Goal: Task Accomplishment & Management: Use online tool/utility

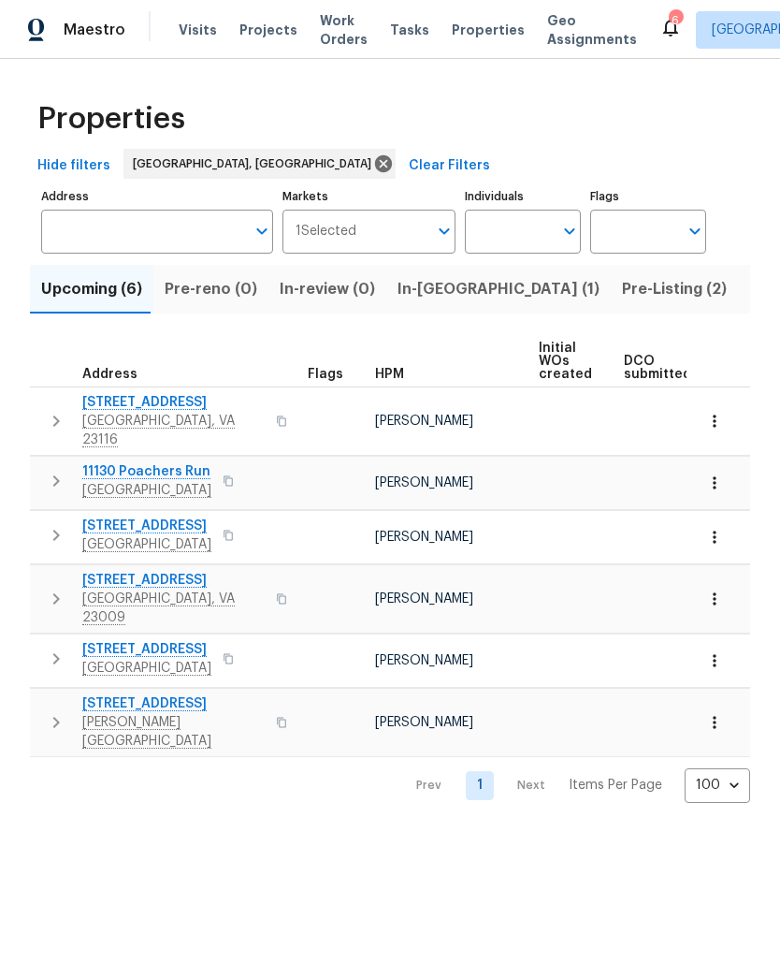
scroll to position [0, 10]
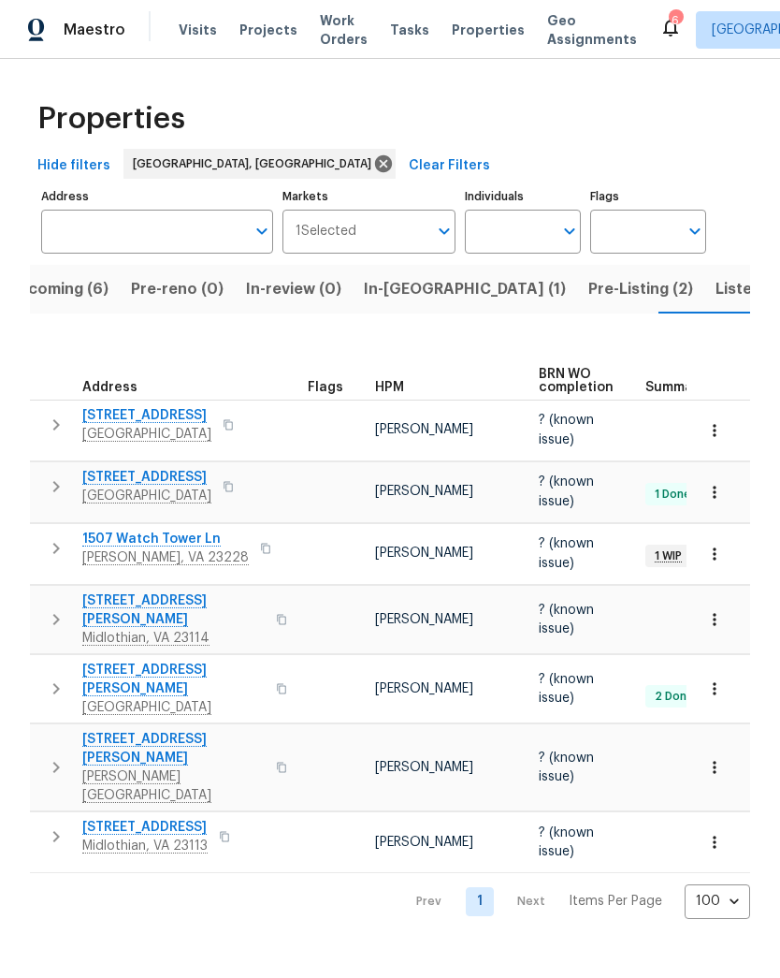
click at [589, 284] on span "Pre-Listing (2)" at bounding box center [641, 289] width 105 height 26
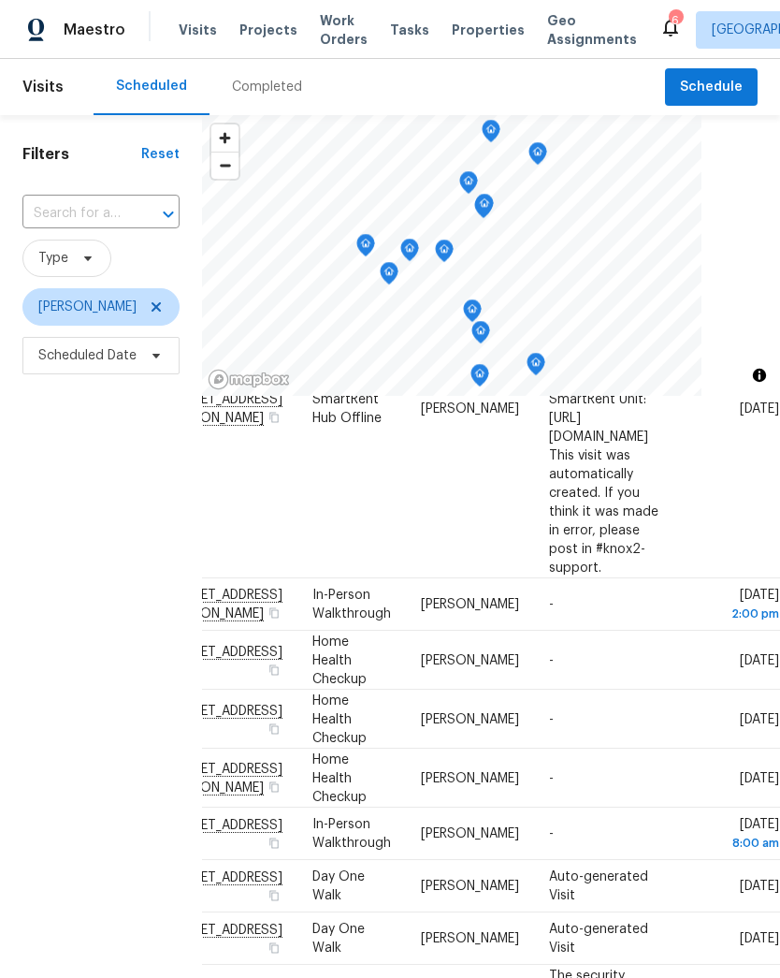
scroll to position [226, 209]
click at [0, 0] on span at bounding box center [0, 0] width 0 height 0
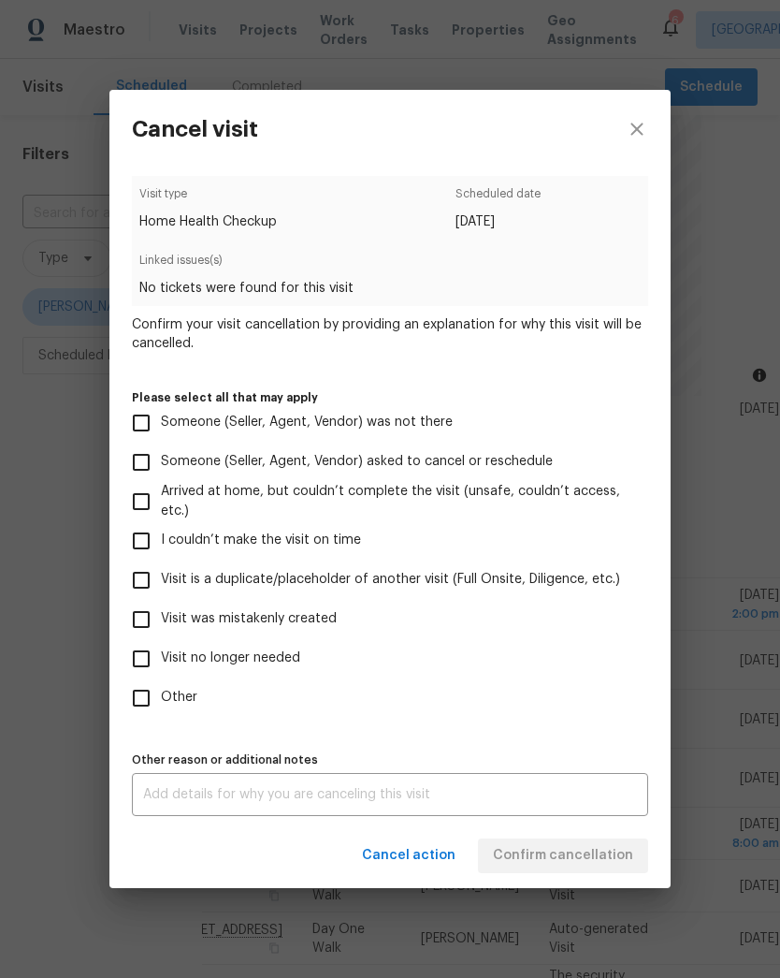
click at [135, 701] on input "Other" at bounding box center [141, 697] width 39 height 39
checkbox input "true"
click at [557, 795] on textarea at bounding box center [390, 794] width 494 height 13
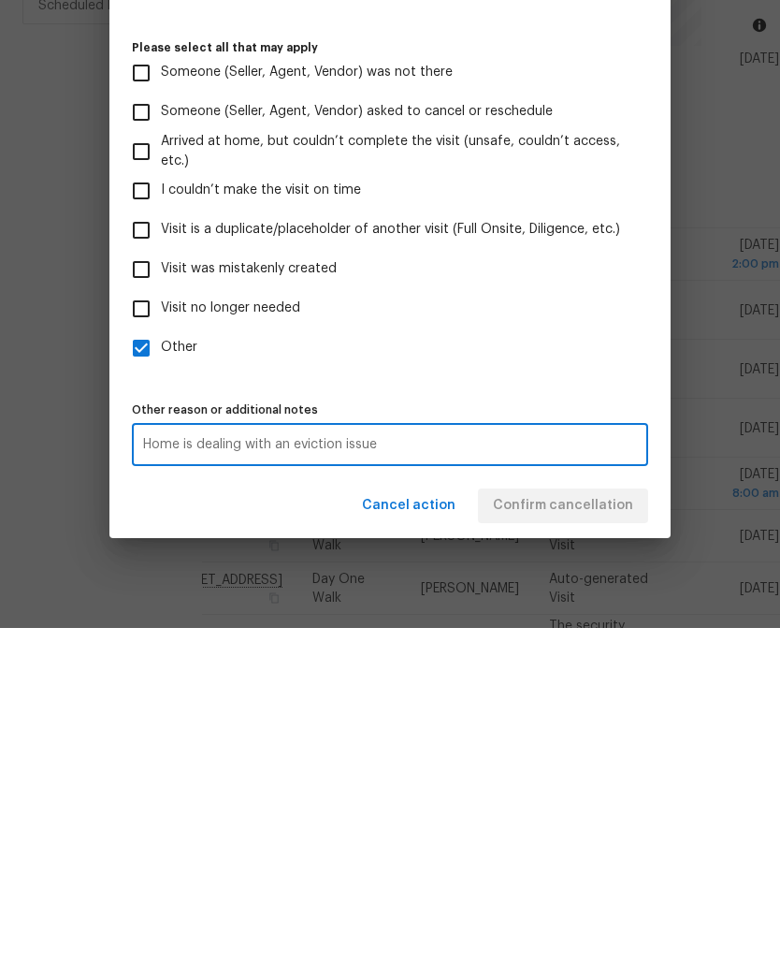
type textarea "Home is dealing with an eviction issue"
click at [591, 678] on label "Other" at bounding box center [378, 697] width 512 height 39
click at [161, 678] on input "Other" at bounding box center [141, 697] width 39 height 39
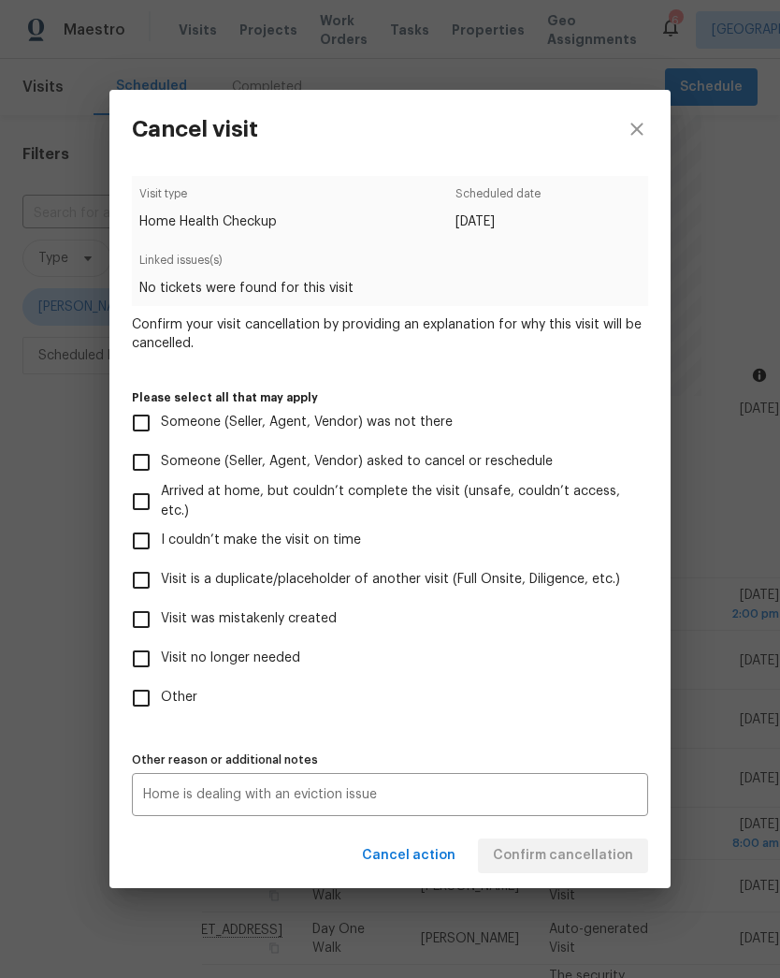
click at [146, 700] on input "Other" at bounding box center [141, 697] width 39 height 39
checkbox input "true"
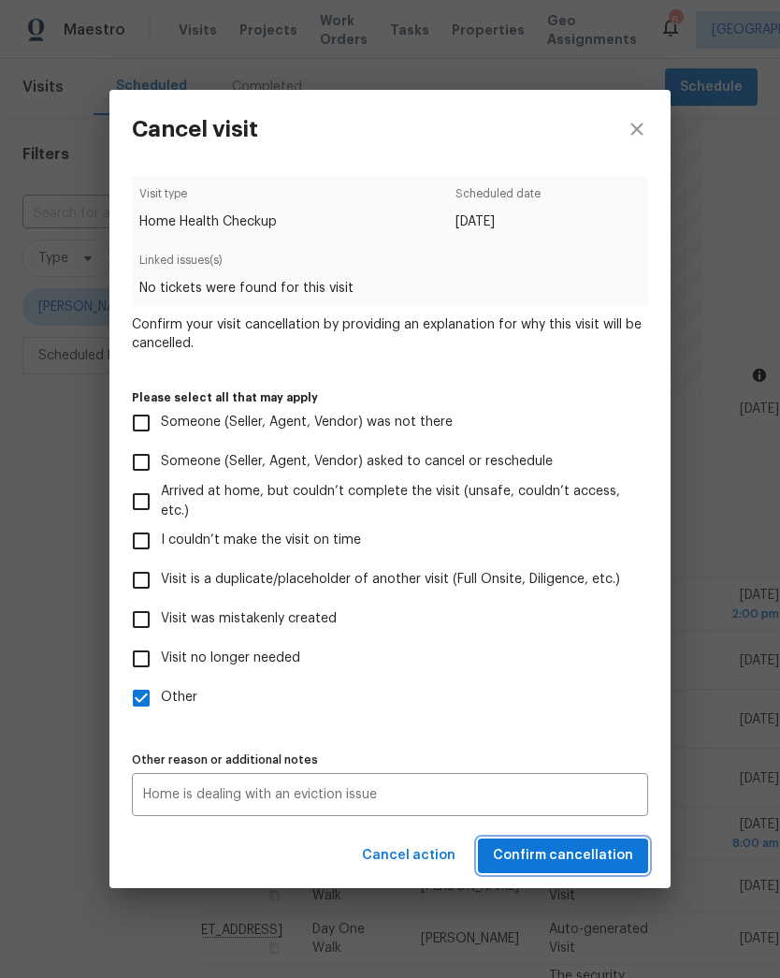
click at [610, 853] on span "Confirm cancellation" at bounding box center [563, 855] width 140 height 23
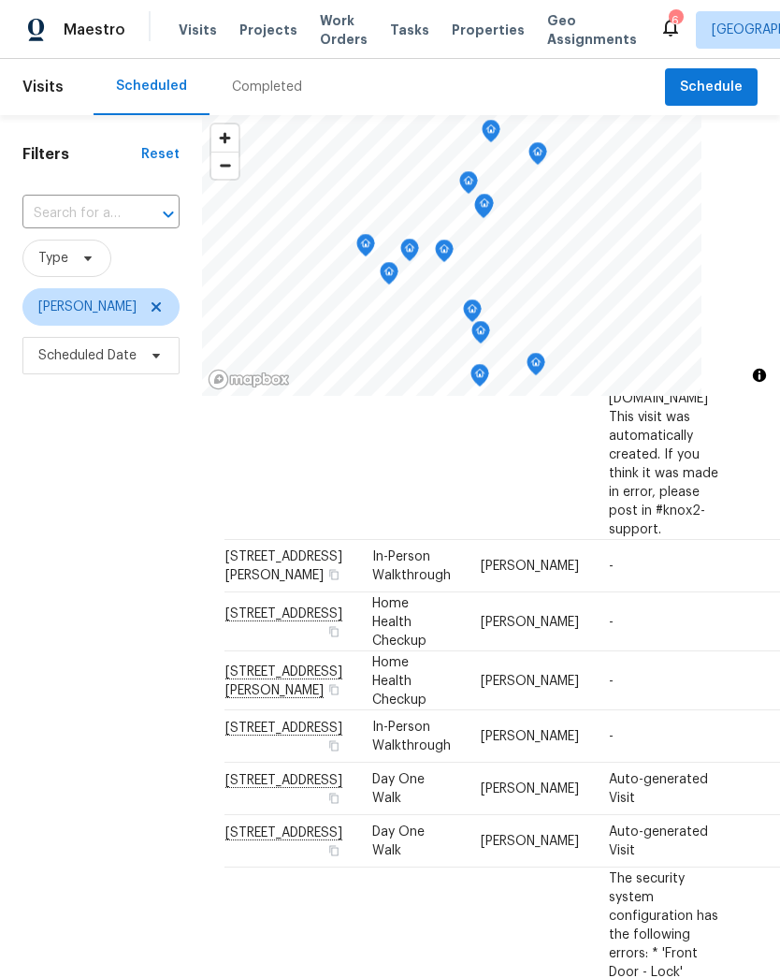
scroll to position [262, 0]
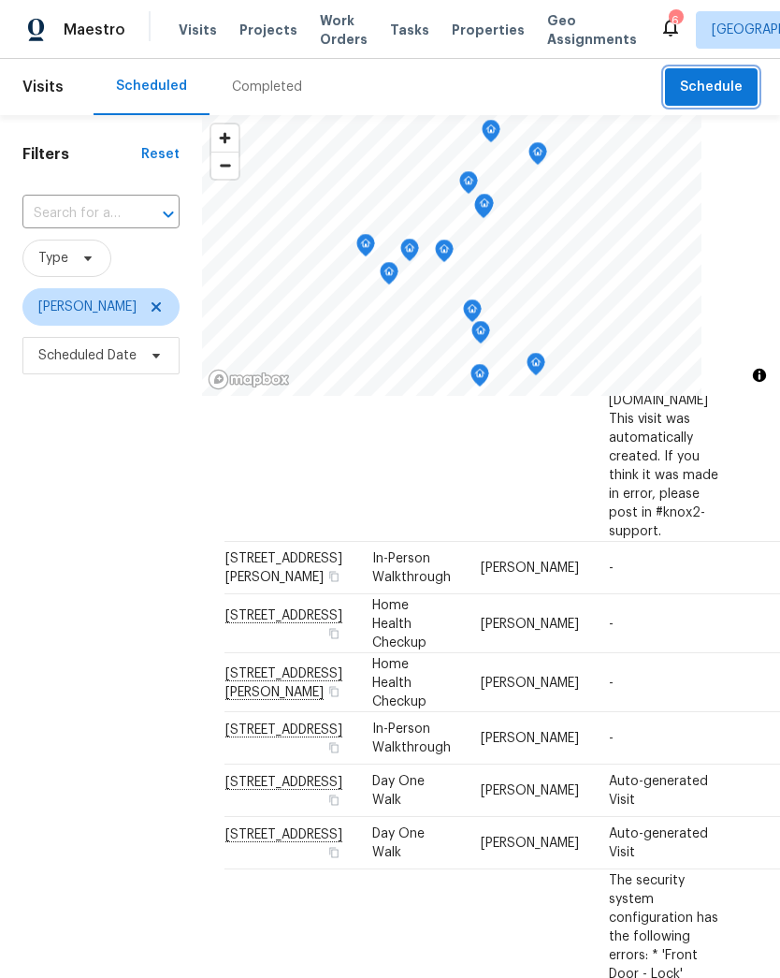
click at [707, 89] on span "Schedule" at bounding box center [711, 87] width 63 height 23
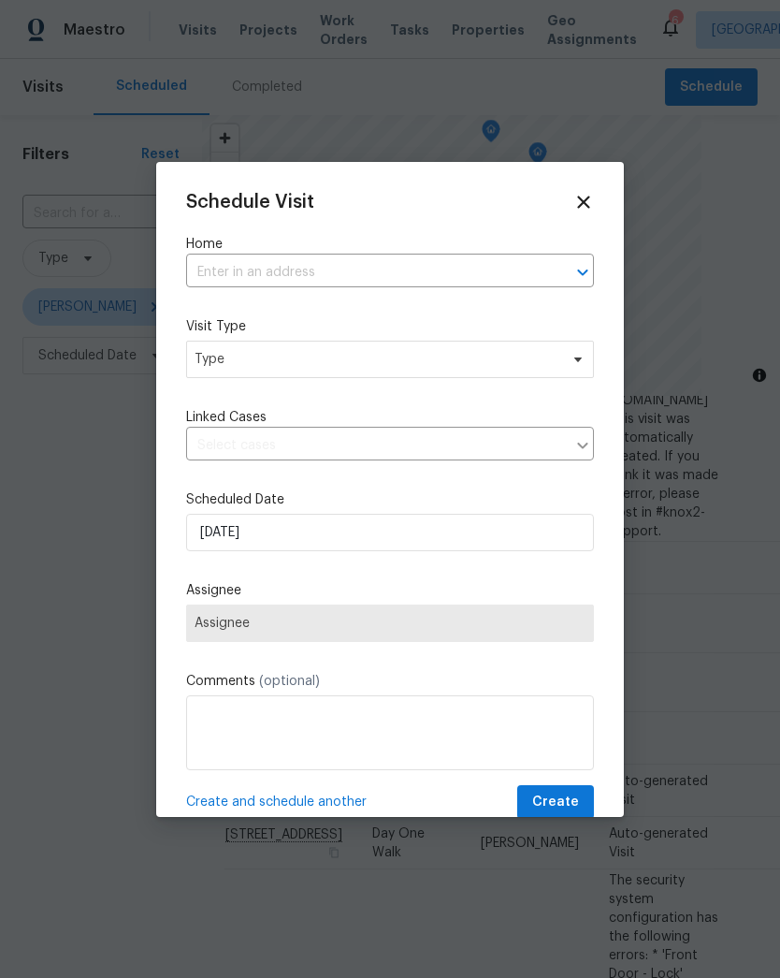
click at [498, 275] on input "text" at bounding box center [364, 272] width 356 height 29
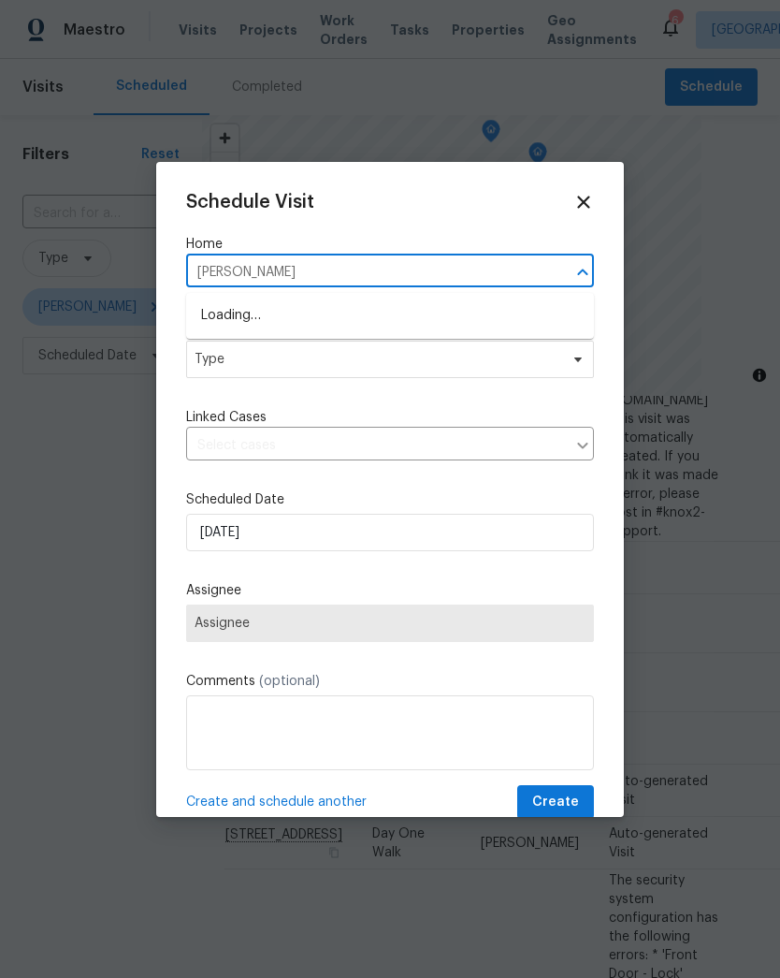
type input "almond"
click at [228, 314] on li "[STREET_ADDRESS]" at bounding box center [390, 316] width 408 height 32
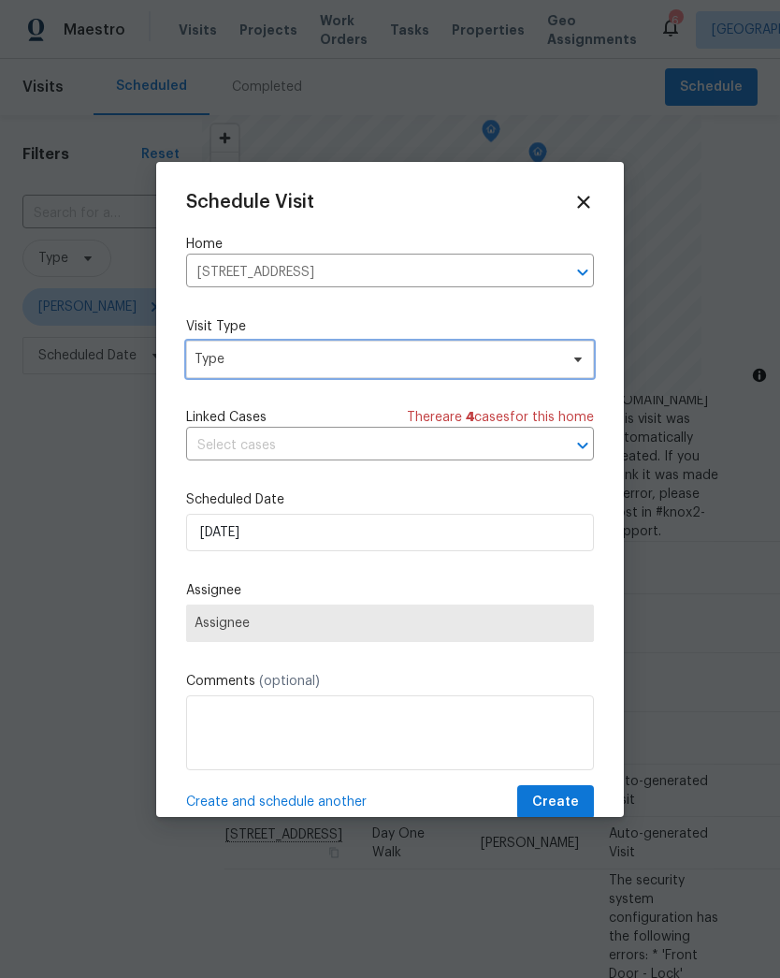
click at [210, 372] on span "Type" at bounding box center [390, 359] width 408 height 37
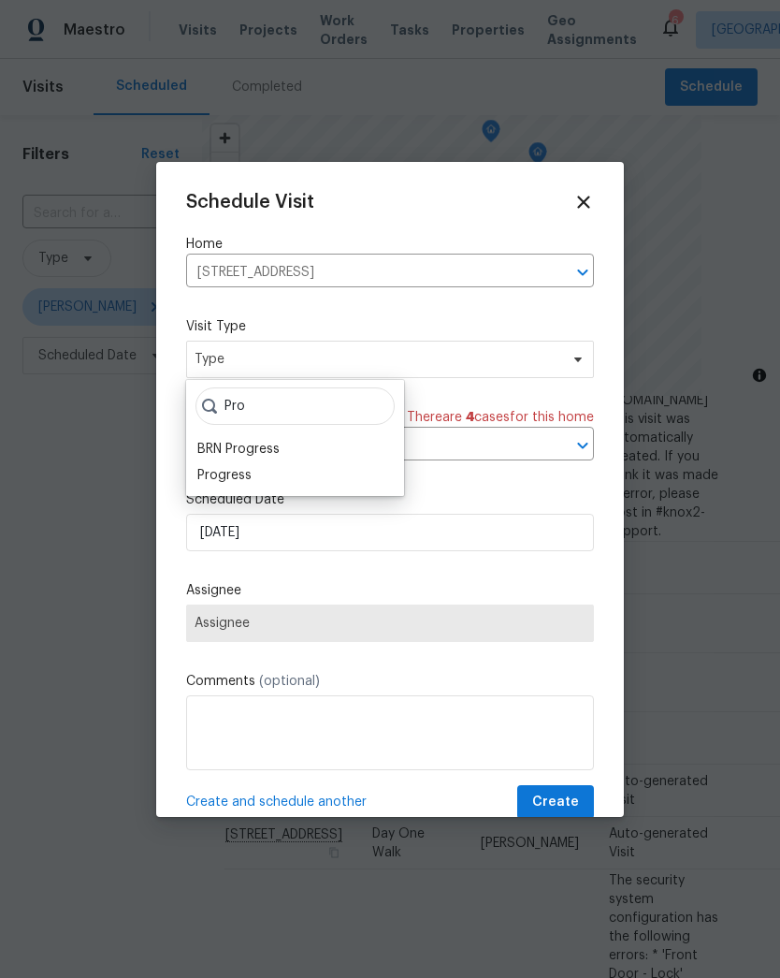
type input "Pro"
click at [210, 472] on div "Progress" at bounding box center [224, 475] width 54 height 19
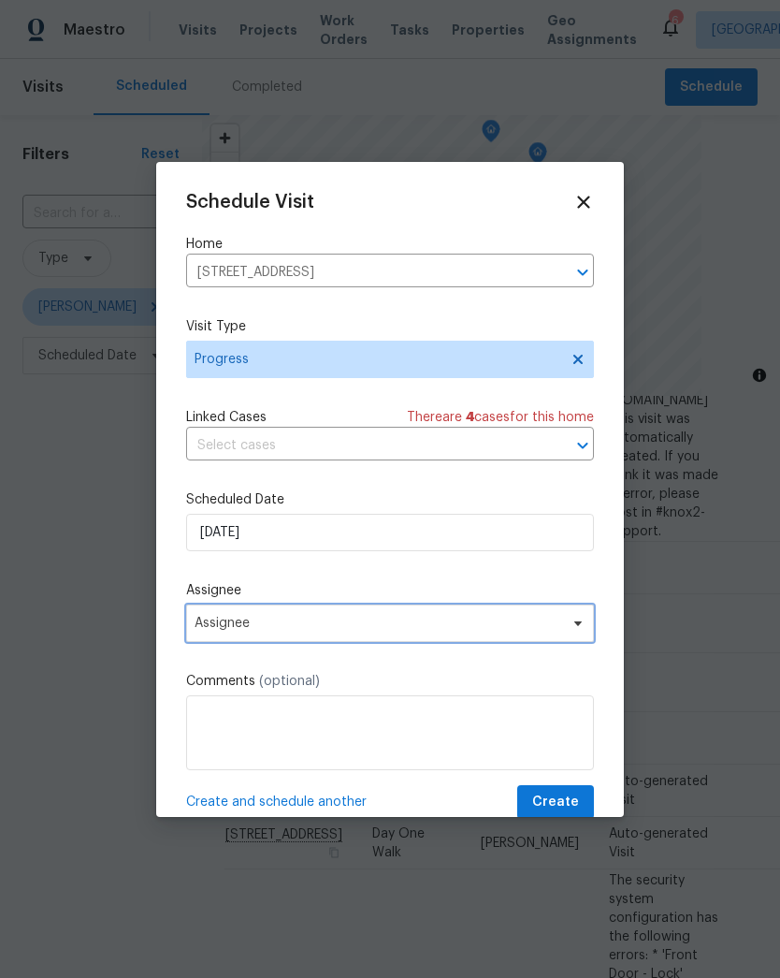
click at [573, 620] on icon at bounding box center [578, 623] width 15 height 15
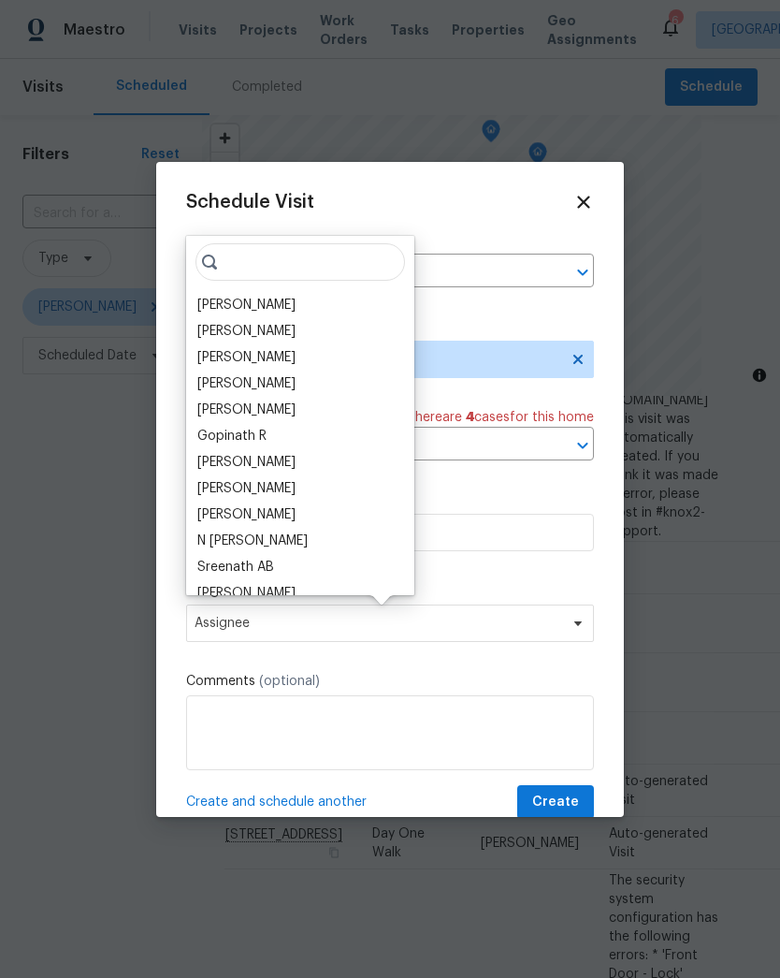
click at [207, 306] on div "[PERSON_NAME]" at bounding box center [246, 305] width 98 height 19
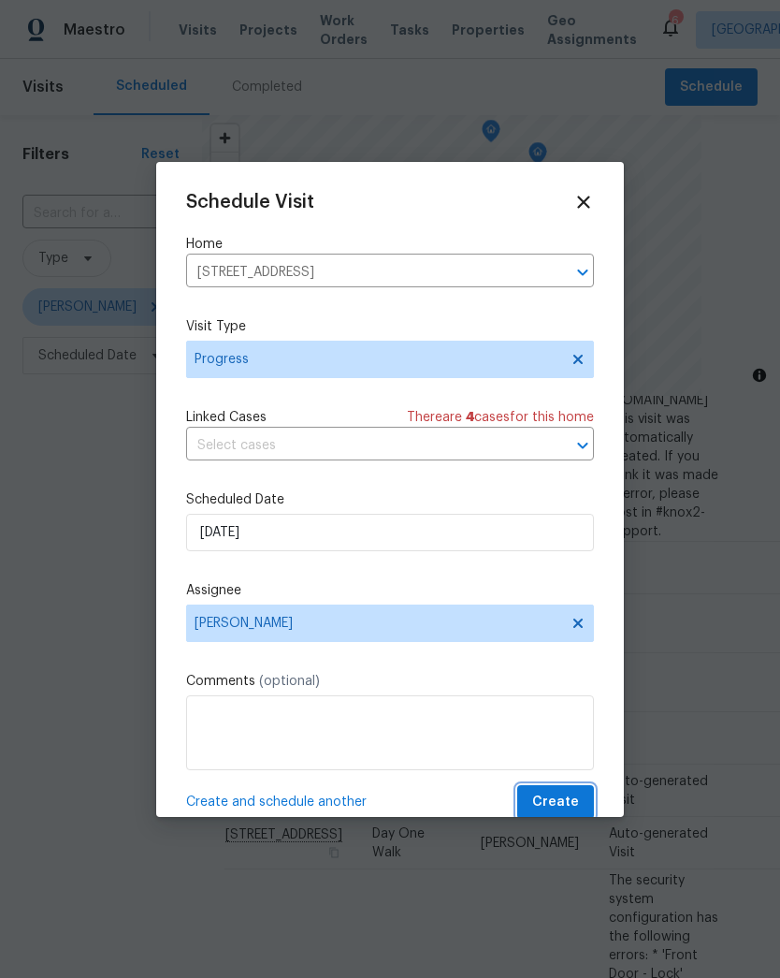
click at [570, 808] on span "Create" at bounding box center [555, 802] width 47 height 23
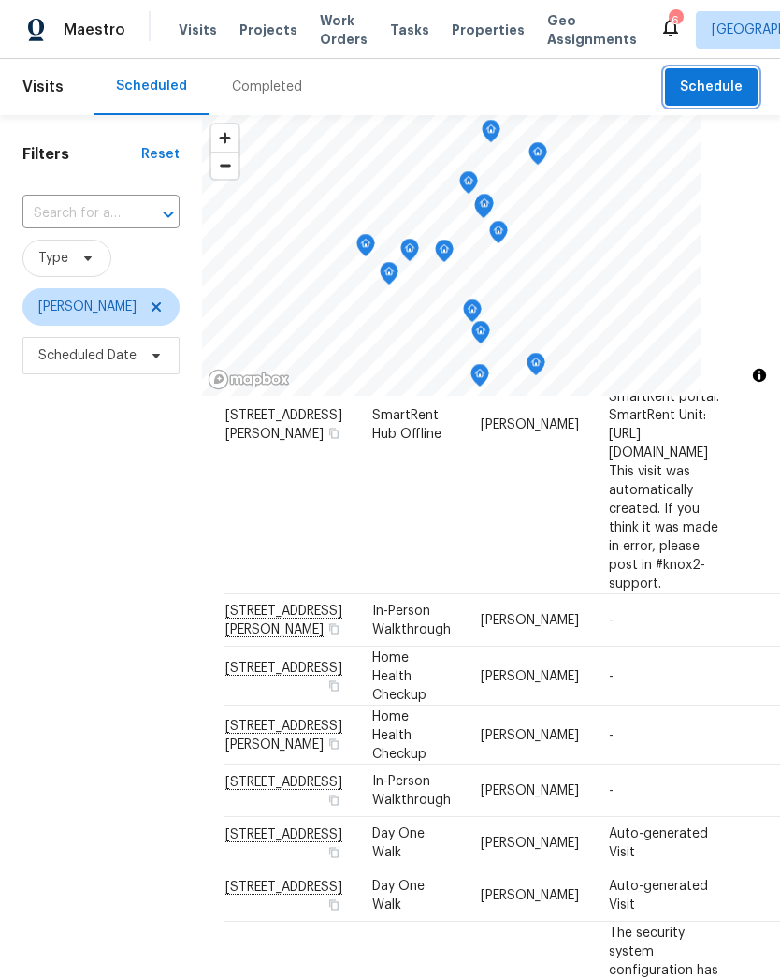
click at [703, 80] on span "Schedule" at bounding box center [711, 87] width 63 height 23
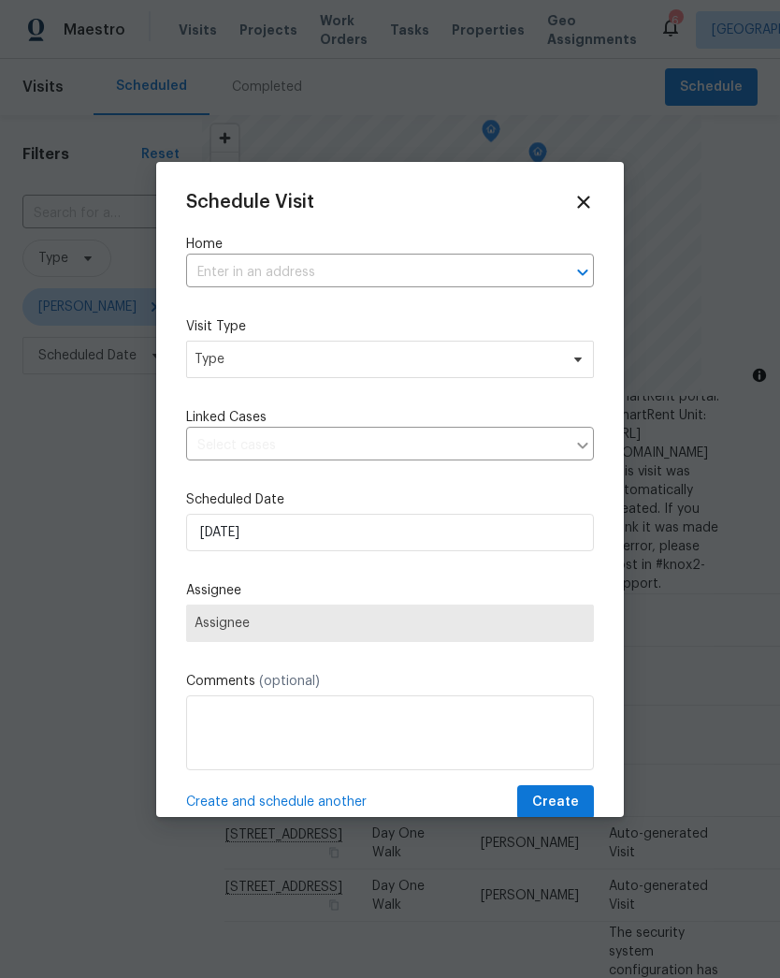
click at [534, 277] on input "text" at bounding box center [364, 272] width 356 height 29
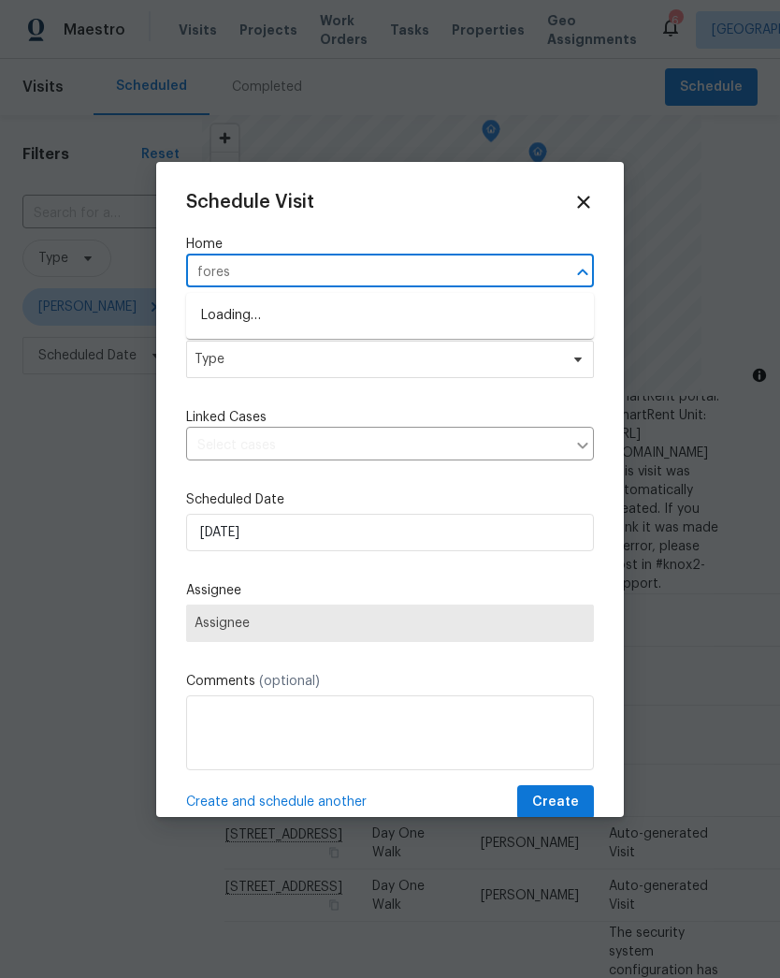
type input "forest"
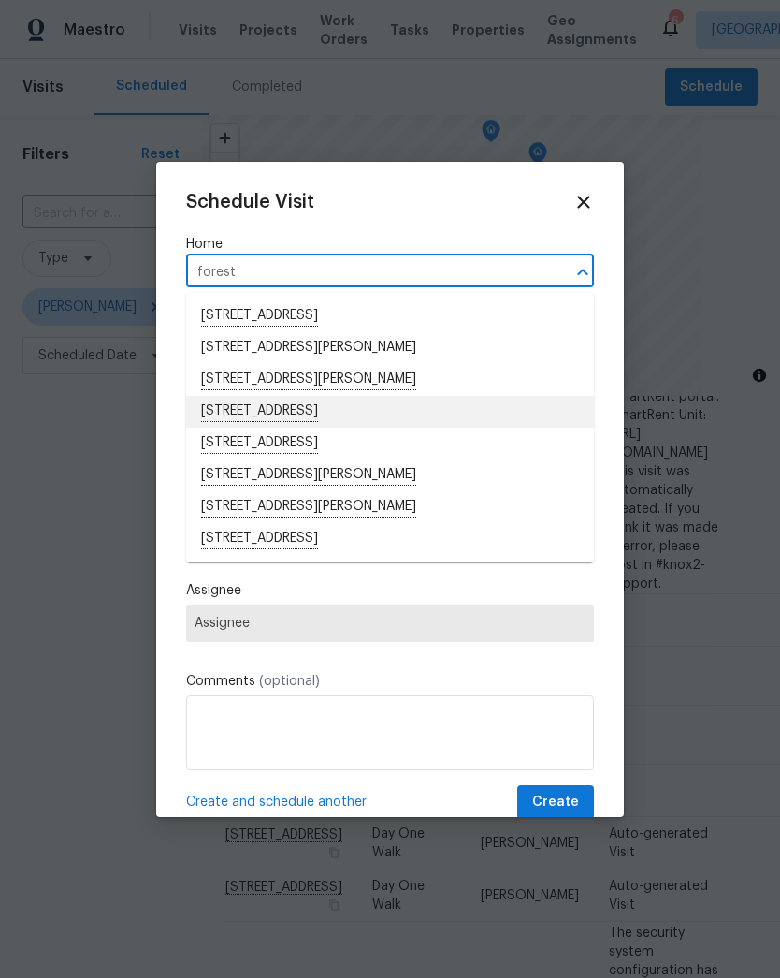
click at [217, 416] on li "[STREET_ADDRESS]" at bounding box center [390, 412] width 408 height 32
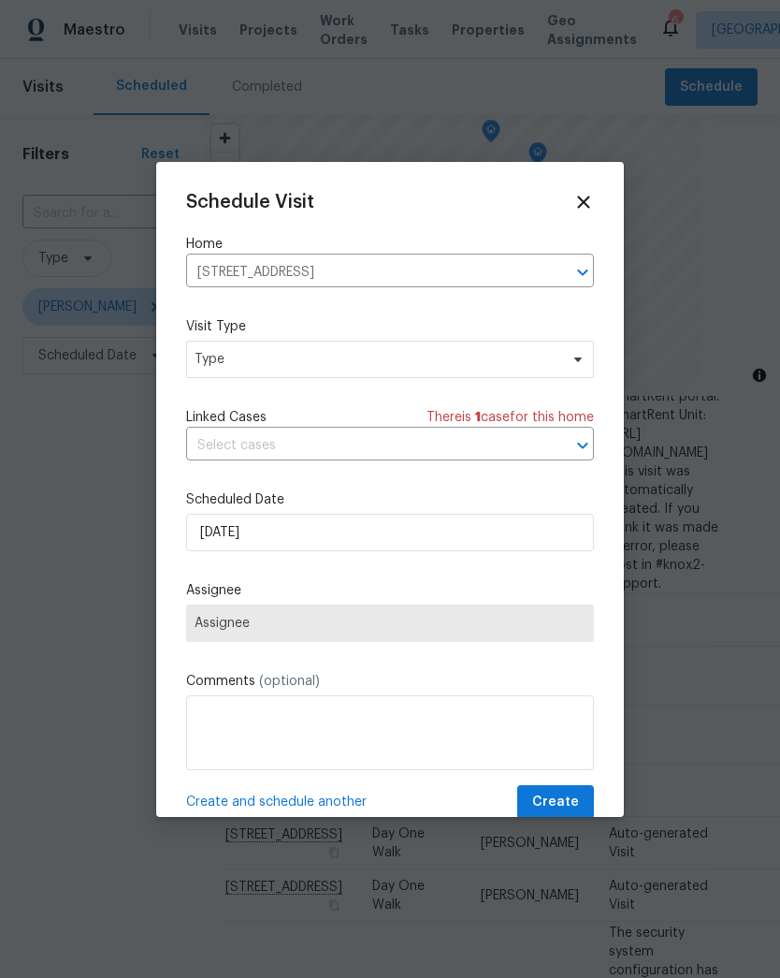
click at [563, 275] on icon "Clear" at bounding box center [558, 272] width 19 height 19
click at [526, 273] on input "text" at bounding box center [364, 272] width 356 height 29
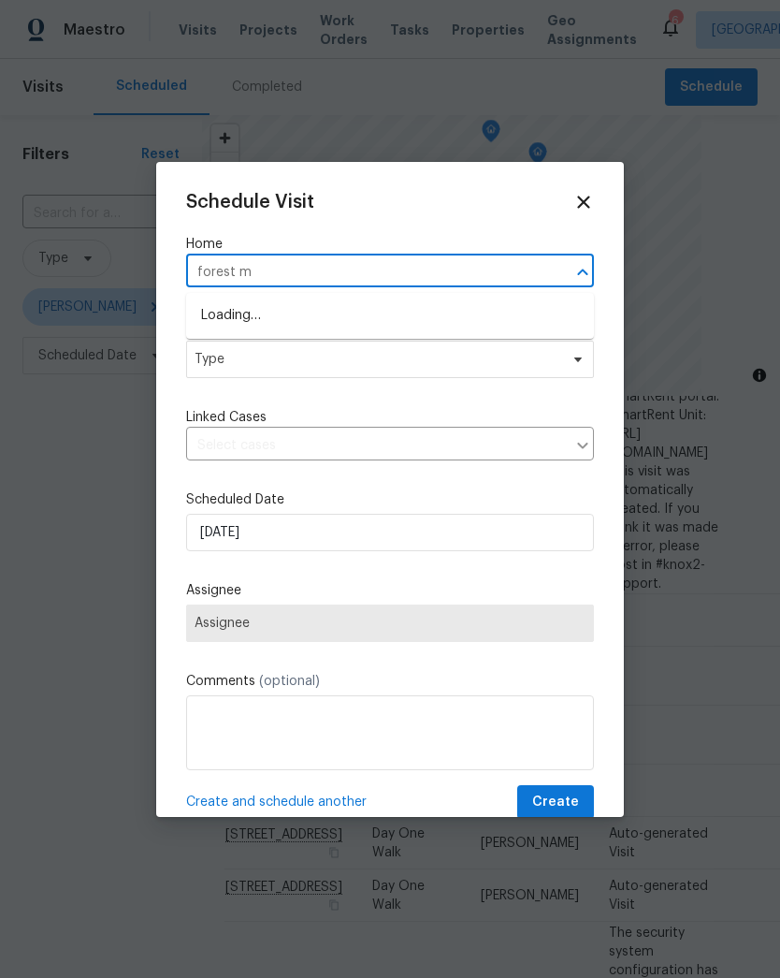
type input "forest mi"
click at [232, 317] on li "[STREET_ADDRESS][PERSON_NAME]" at bounding box center [390, 316] width 408 height 32
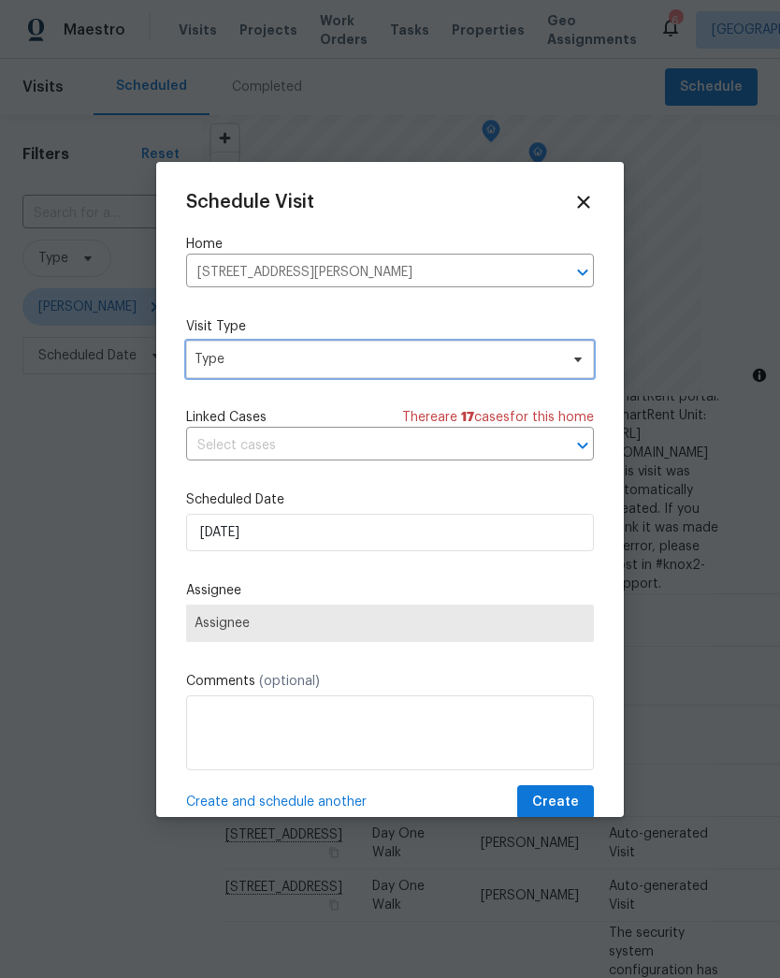
click at [211, 363] on span "Type" at bounding box center [377, 359] width 364 height 19
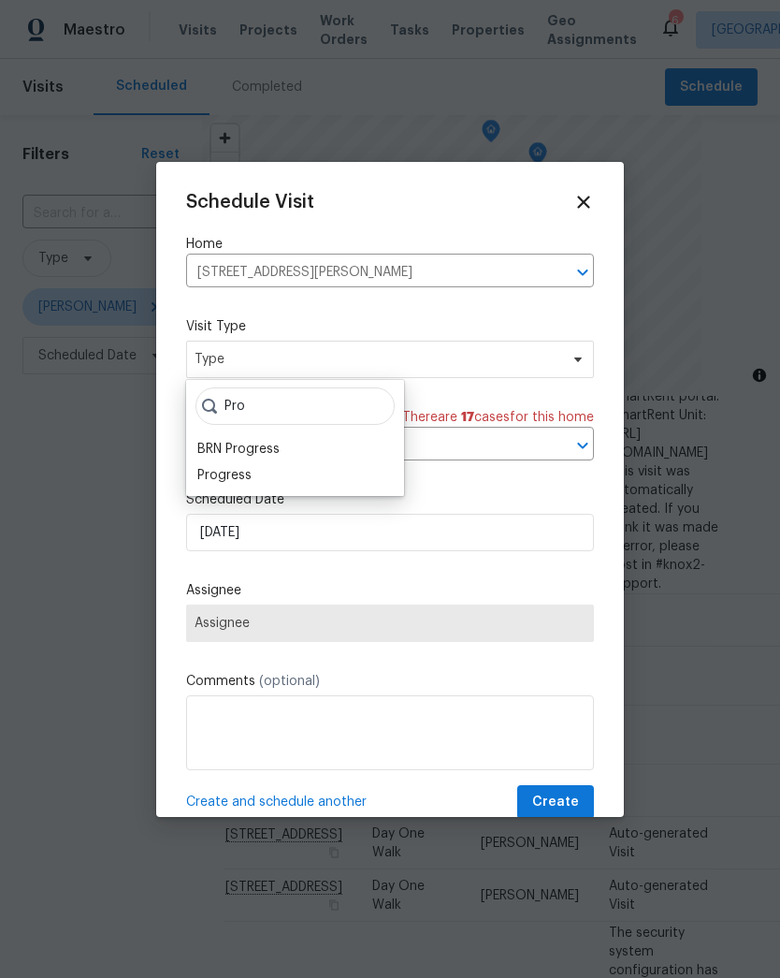
type input "Pro"
click at [209, 478] on div "Progress" at bounding box center [224, 475] width 54 height 19
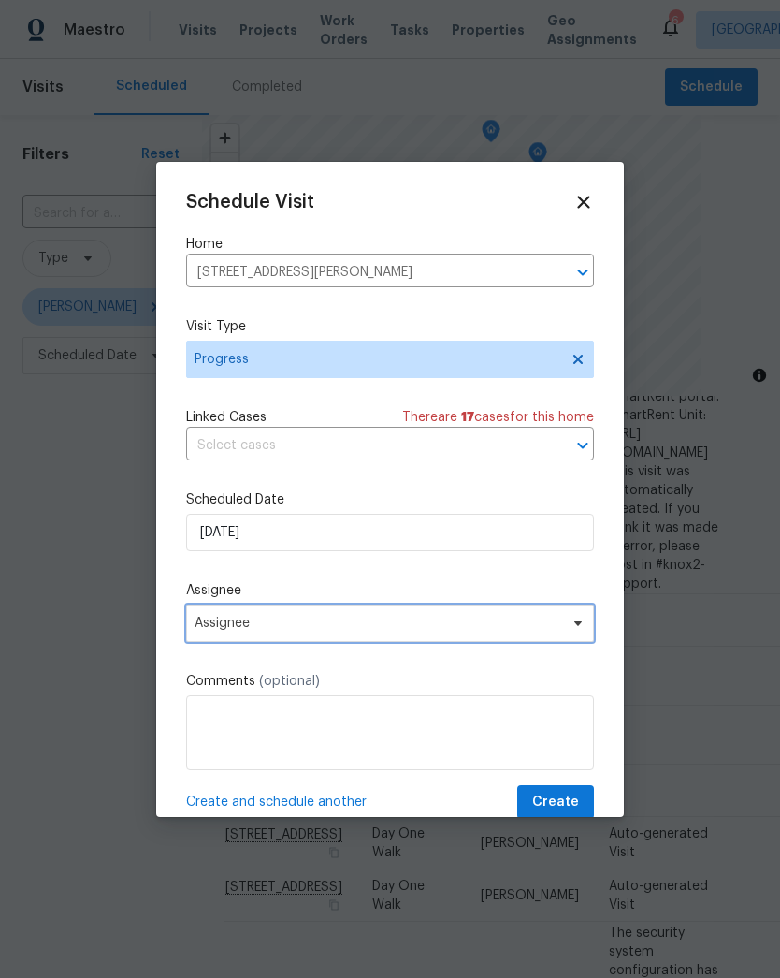
click at [201, 629] on span "Assignee" at bounding box center [378, 623] width 367 height 15
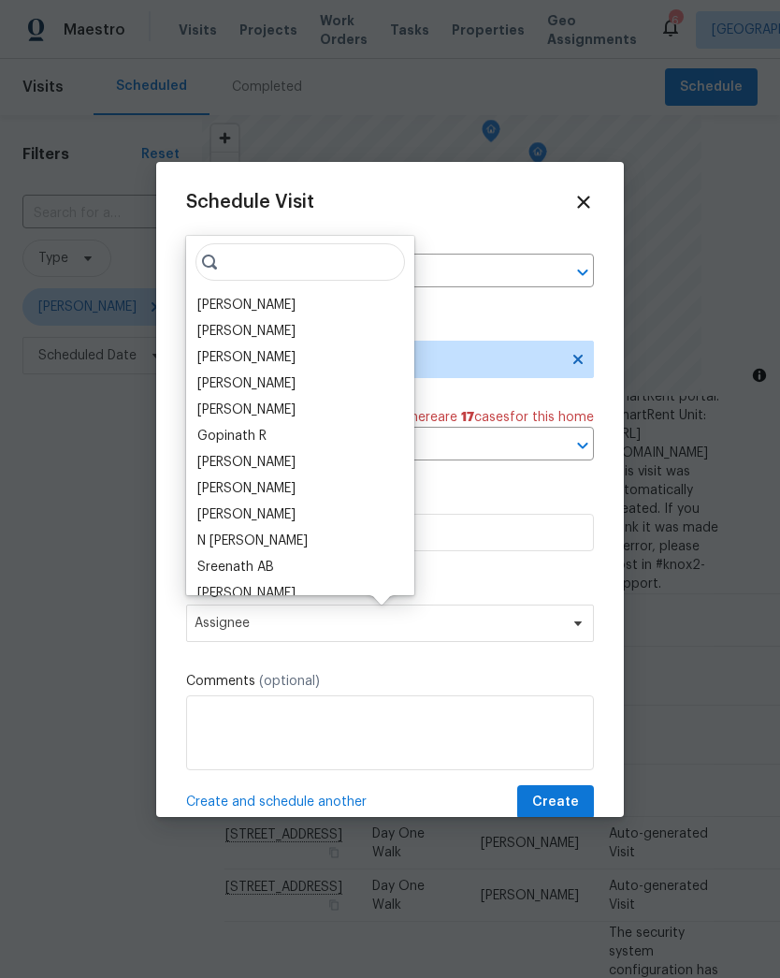
click at [211, 309] on div "[PERSON_NAME]" at bounding box center [246, 305] width 98 height 19
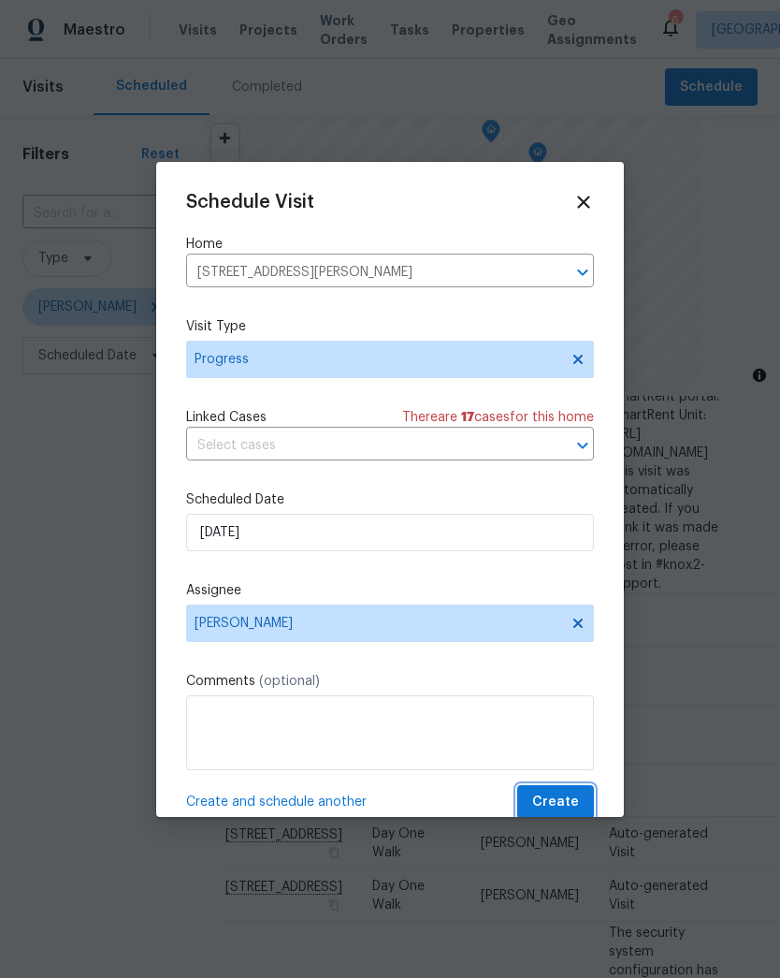
click at [579, 802] on button "Create" at bounding box center [556, 802] width 77 height 35
